Goal: Contribute content: Add original content to the website for others to see

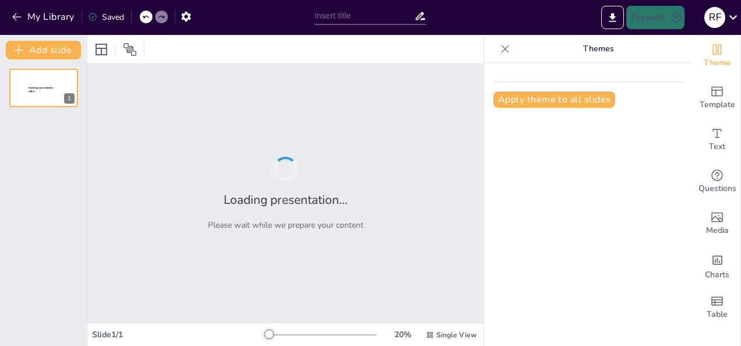
type input "Teori Keseimbangan kurva IS - Lm"
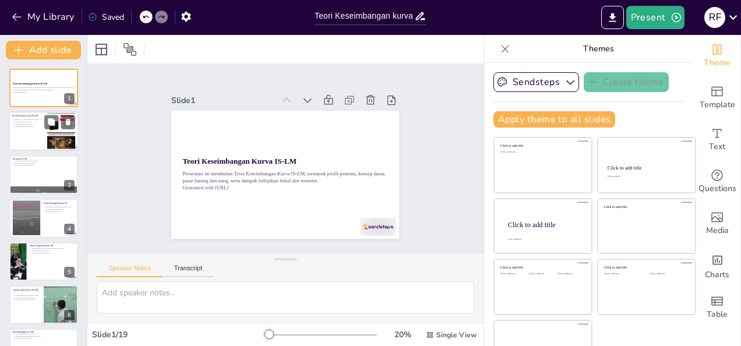
click at [40, 136] on div at bounding box center [44, 132] width 70 height 40
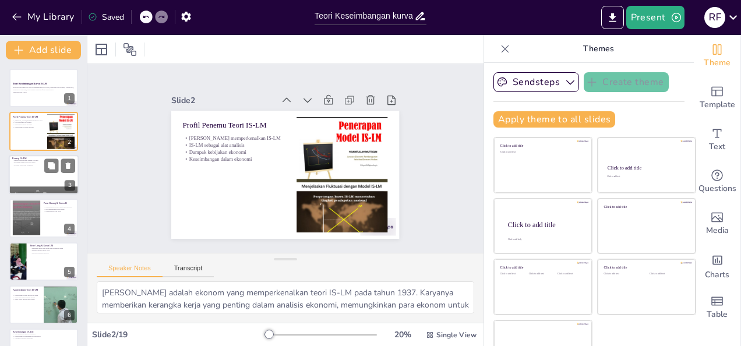
click at [30, 174] on div at bounding box center [44, 175] width 70 height 40
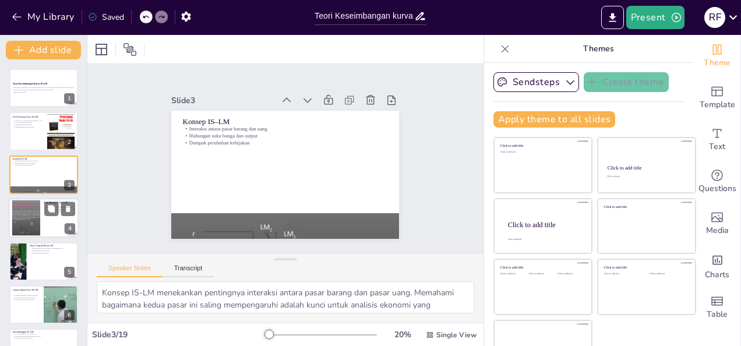
click at [31, 208] on div at bounding box center [25, 218] width 47 height 36
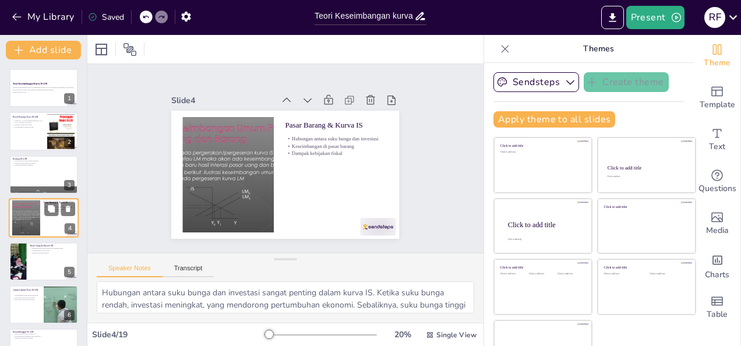
scroll to position [15, 0]
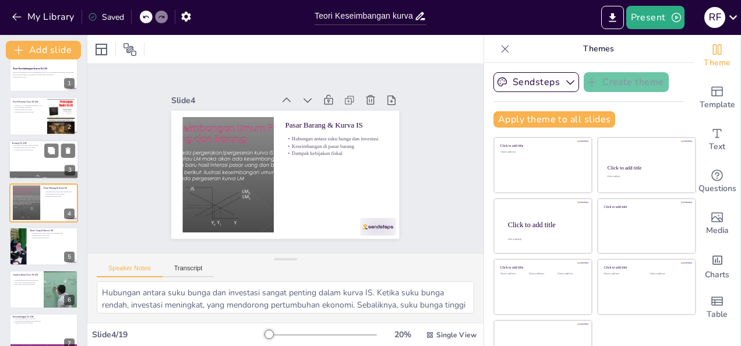
click at [33, 151] on div at bounding box center [44, 160] width 70 height 40
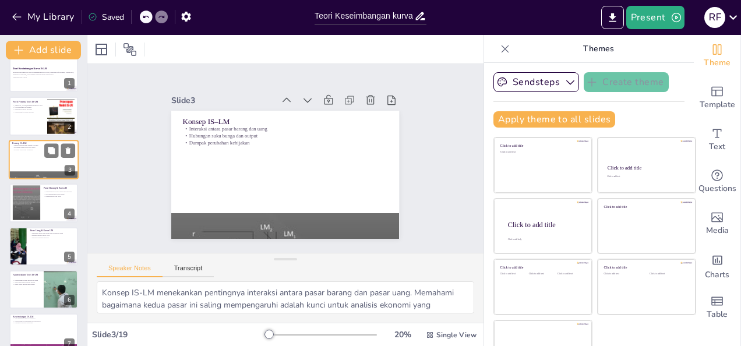
scroll to position [0, 0]
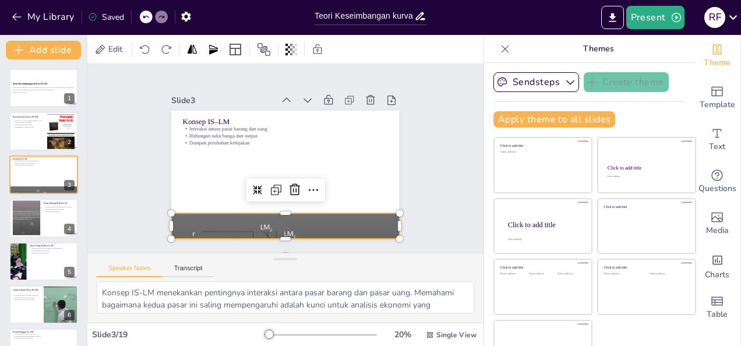
click at [236, 220] on div at bounding box center [240, 208] width 284 height 279
click at [31, 259] on div at bounding box center [44, 262] width 70 height 40
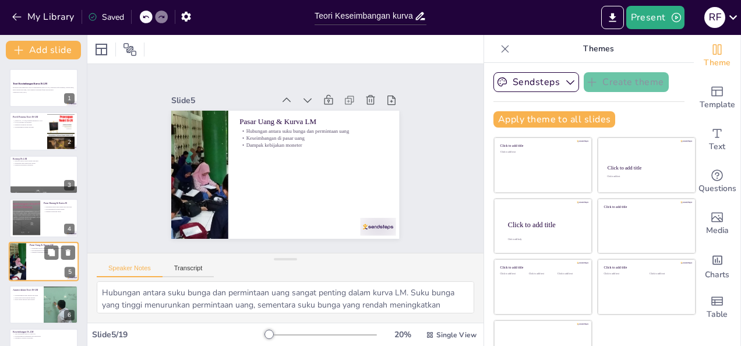
scroll to position [58, 0]
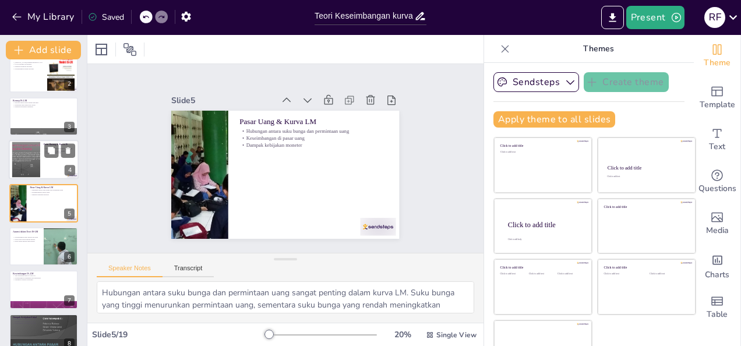
click at [47, 162] on div at bounding box center [44, 160] width 70 height 40
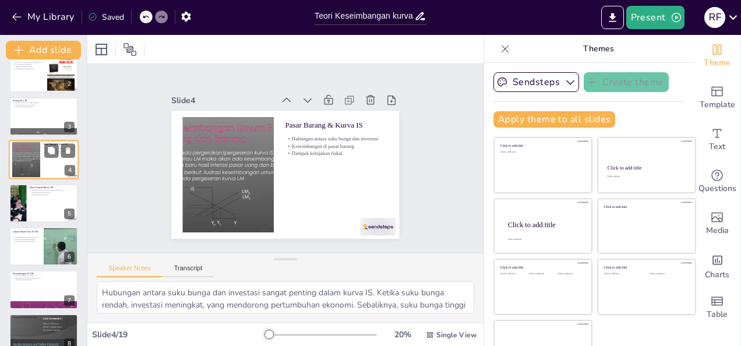
scroll to position [15, 0]
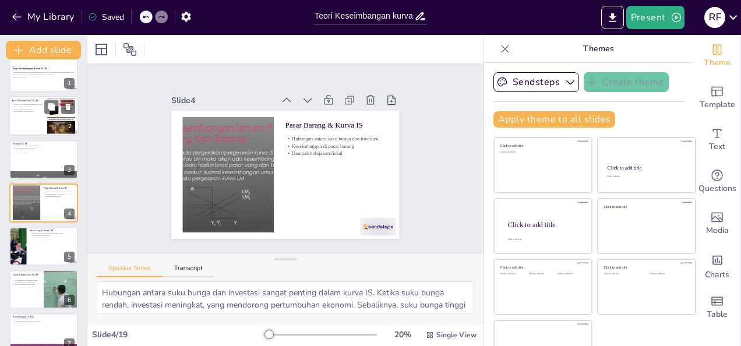
click at [43, 105] on p "[PERSON_NAME] memperkenalkan IS-LM" at bounding box center [27, 105] width 31 height 2
type textarea "[PERSON_NAME] adalah ekonom yang memperkenalkan teori IS-LM pada tahun 1937. Ka…"
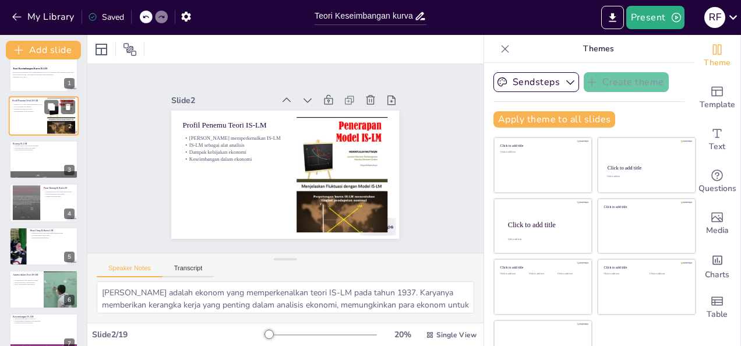
scroll to position [0, 0]
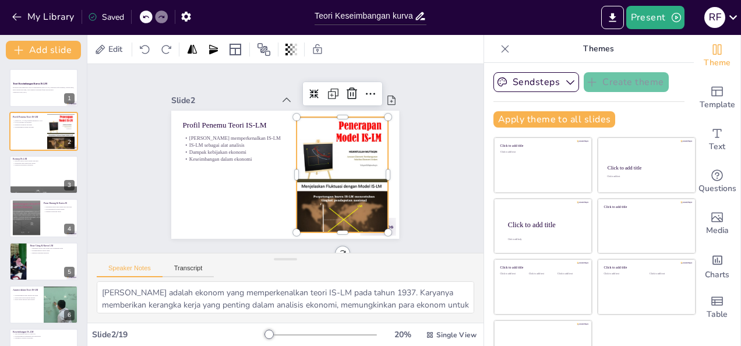
click at [324, 201] on div at bounding box center [305, 213] width 152 height 145
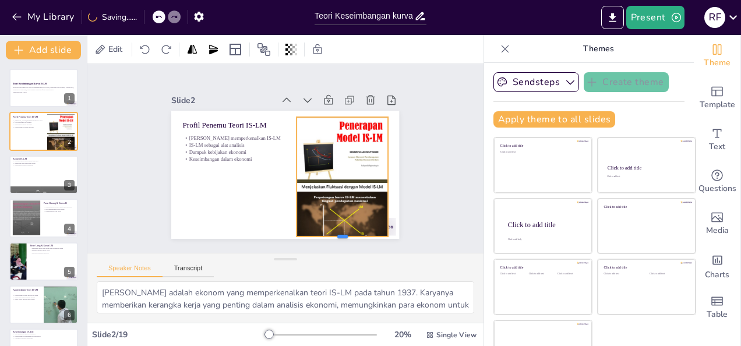
drag, startPoint x: 329, startPoint y: 230, endPoint x: 312, endPoint y: 234, distance: 17.4
click at [220, 182] on div at bounding box center [186, 145] width 68 height 74
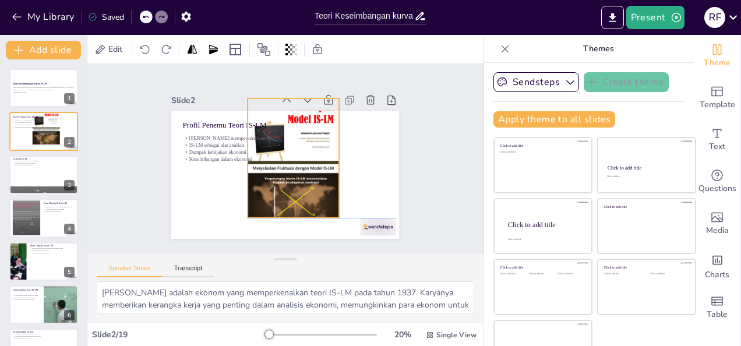
drag, startPoint x: 311, startPoint y: 197, endPoint x: 260, endPoint y: 173, distance: 56.3
click at [260, 173] on div at bounding box center [294, 158] width 116 height 139
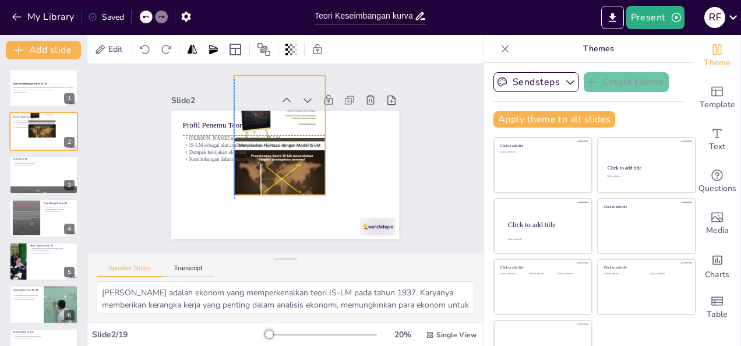
drag, startPoint x: 281, startPoint y: 178, endPoint x: 267, endPoint y: 157, distance: 24.4
click at [267, 148] on div "Profil Penemu Teori IS-LM [PERSON_NAME] memperkenalkan IS-LM IS-LM sebagai alat…" at bounding box center [300, 113] width 217 height 70
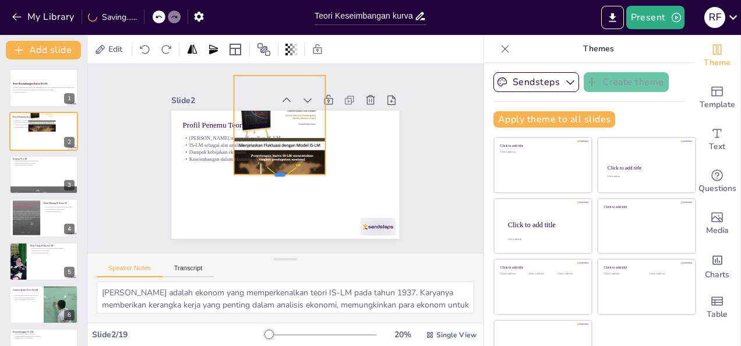
drag, startPoint x: 266, startPoint y: 191, endPoint x: 250, endPoint y: 172, distance: 24.8
click at [250, 172] on div at bounding box center [271, 174] width 87 height 45
click at [265, 171] on div at bounding box center [309, 150] width 132 height 105
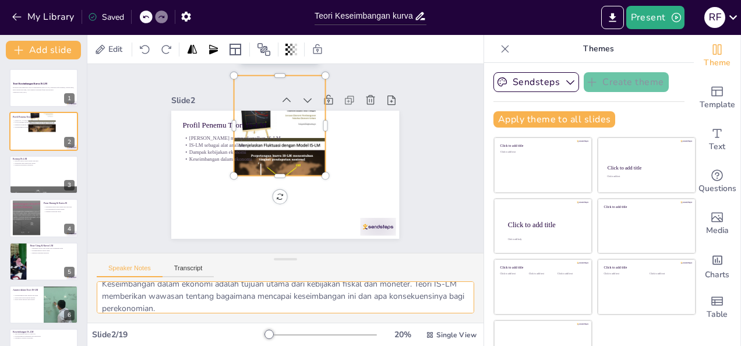
scroll to position [125, 0]
